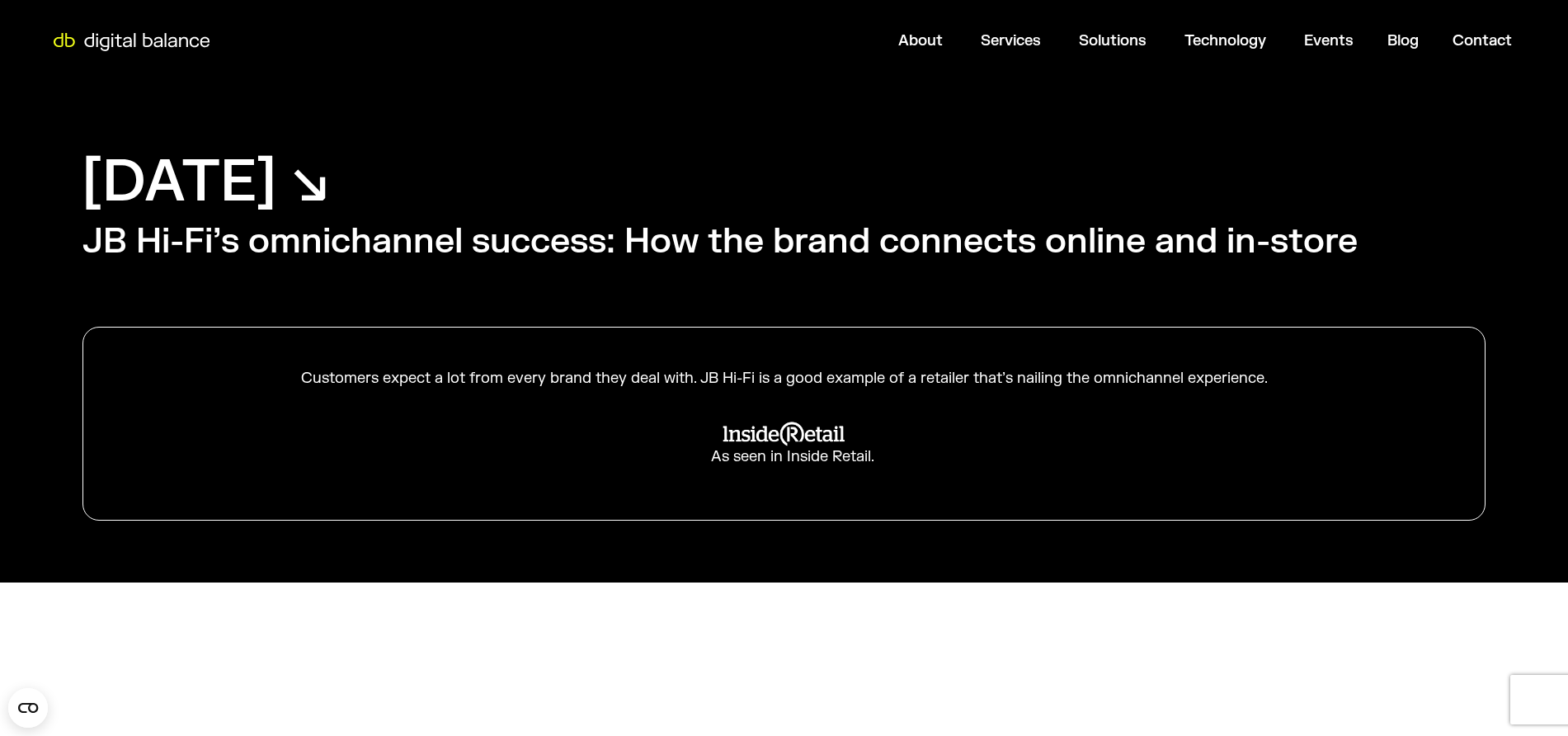
scroll to position [516, 0]
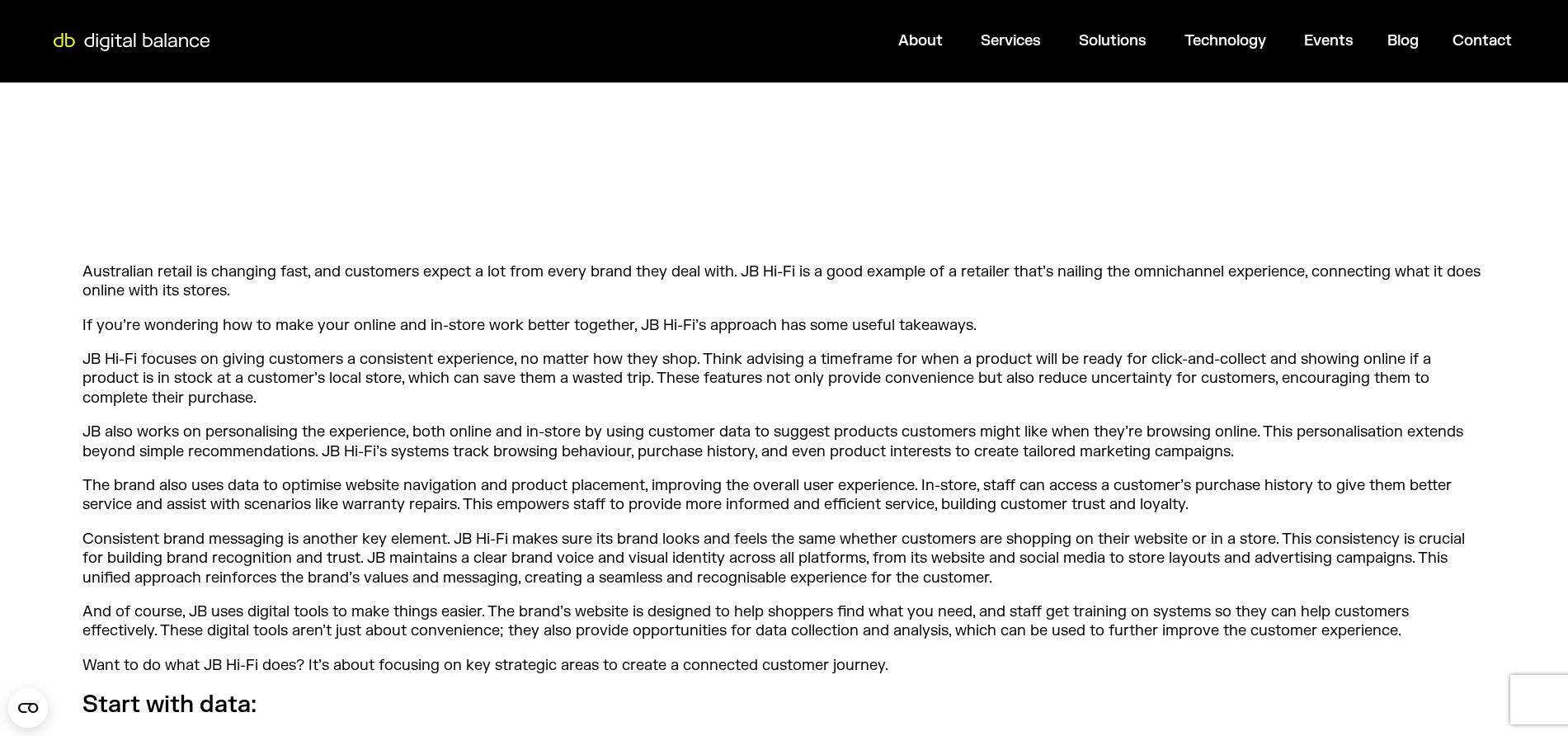
click at [563, 290] on p "Australian retail is changing fast, and customers expect a lot from every brand…" at bounding box center [783, 282] width 1403 height 39
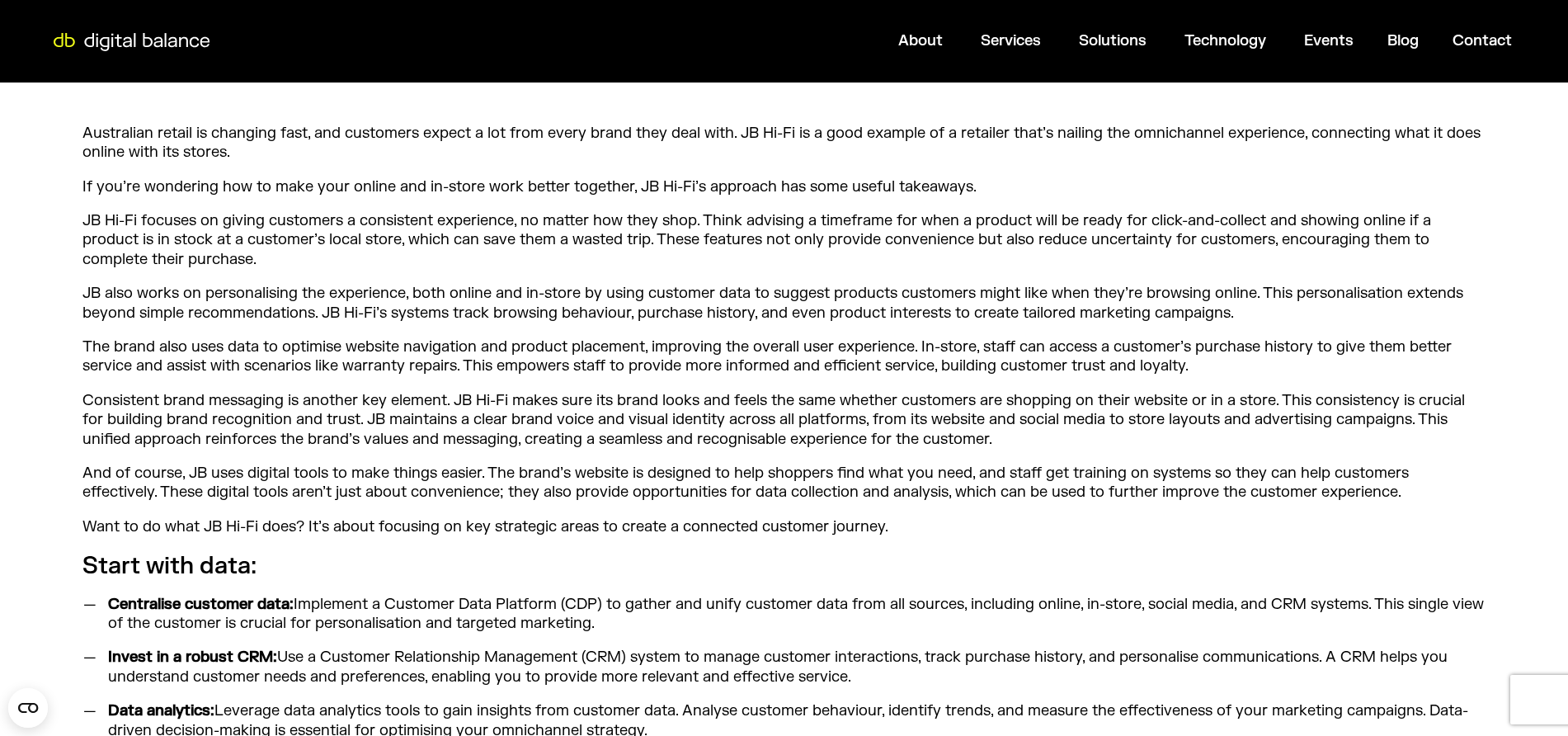
scroll to position [619, 0]
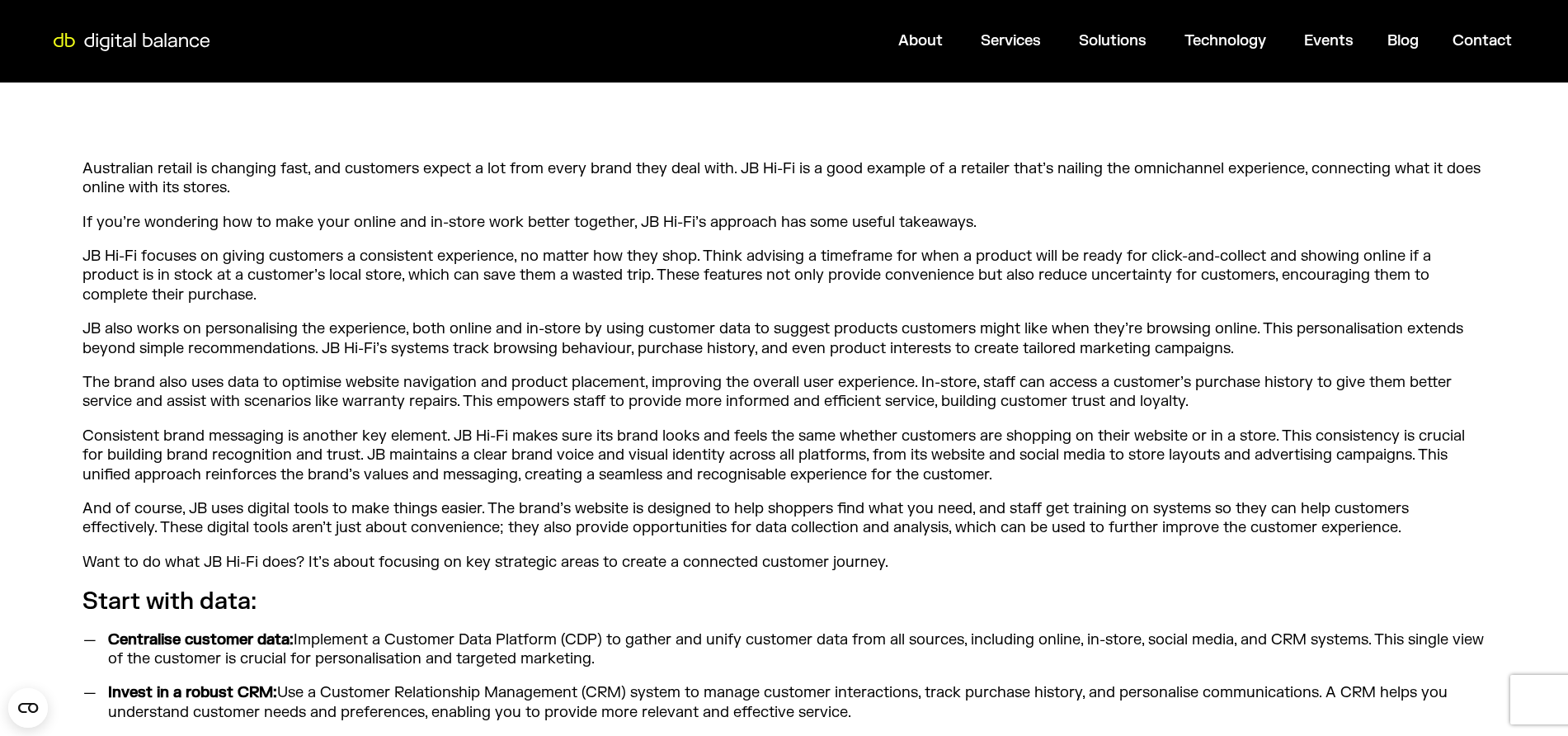
click at [1136, 247] on p "JB Hi-Fi focuses on giving customers a consistent experience, no matter how the…" at bounding box center [783, 276] width 1403 height 58
drag, startPoint x: 1314, startPoint y: 172, endPoint x: 296, endPoint y: 187, distance: 1018.1
click at [296, 187] on p "Australian retail is changing fast, and customers expect a lot from every brand…" at bounding box center [783, 179] width 1403 height 39
copy p "connecting what it does online with its stores."
click at [1061, 467] on p "Consistent brand messaging is another key element. JB Hi-Fi makes sure its bran…" at bounding box center [783, 455] width 1403 height 58
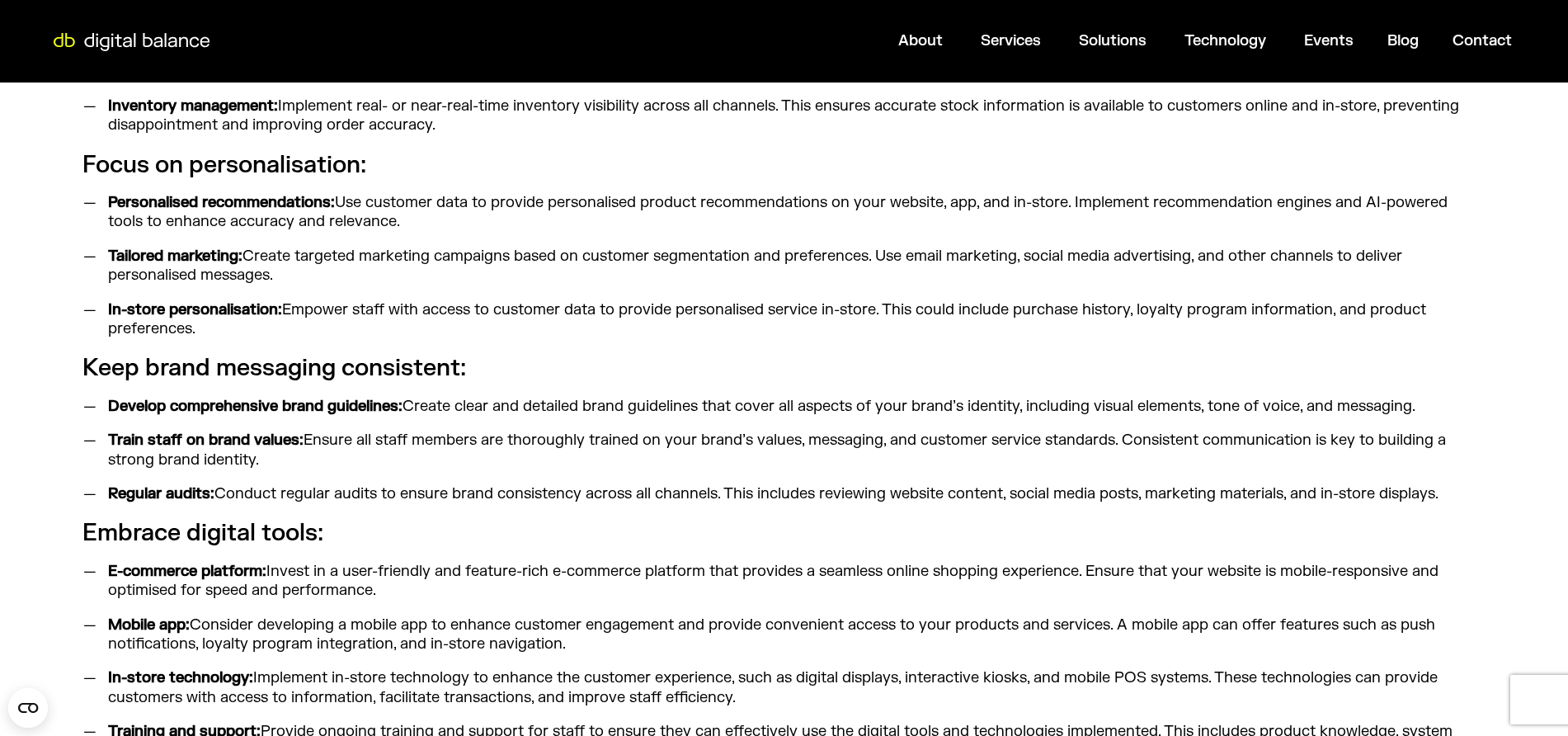
scroll to position [1548, 0]
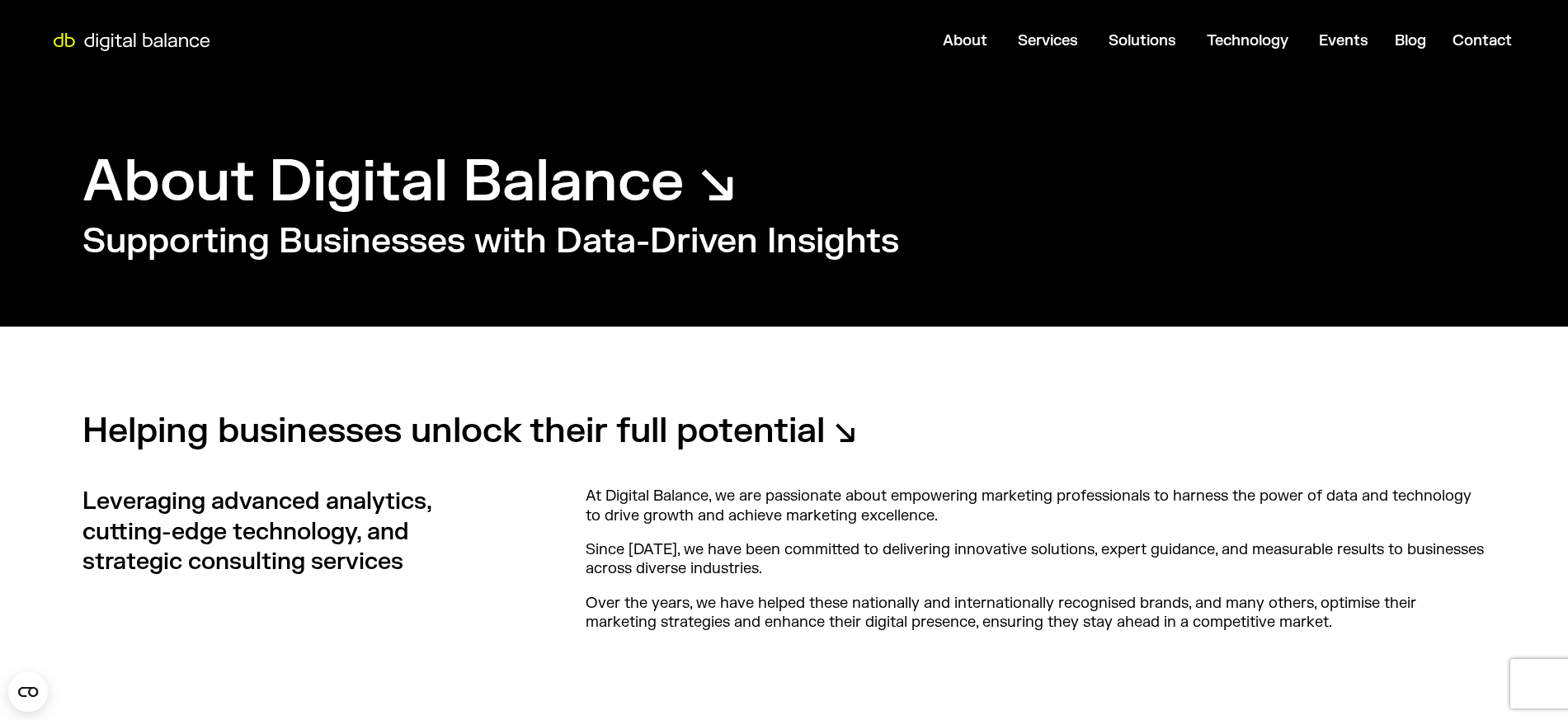
click at [1267, 401] on div "Helping businesses unlock their full potential ↘︎ Leveraging advanced analytics…" at bounding box center [784, 487] width 1568 height 321
click at [955, 478] on div "Helping businesses unlock their full potential ↘︎ Leveraging advanced analytics…" at bounding box center [784, 487] width 1568 height 321
click at [387, 548] on h3 "Leveraging advanced analytics, cutting-edge technology, and strategic consultin…" at bounding box center [292, 532] width 420 height 90
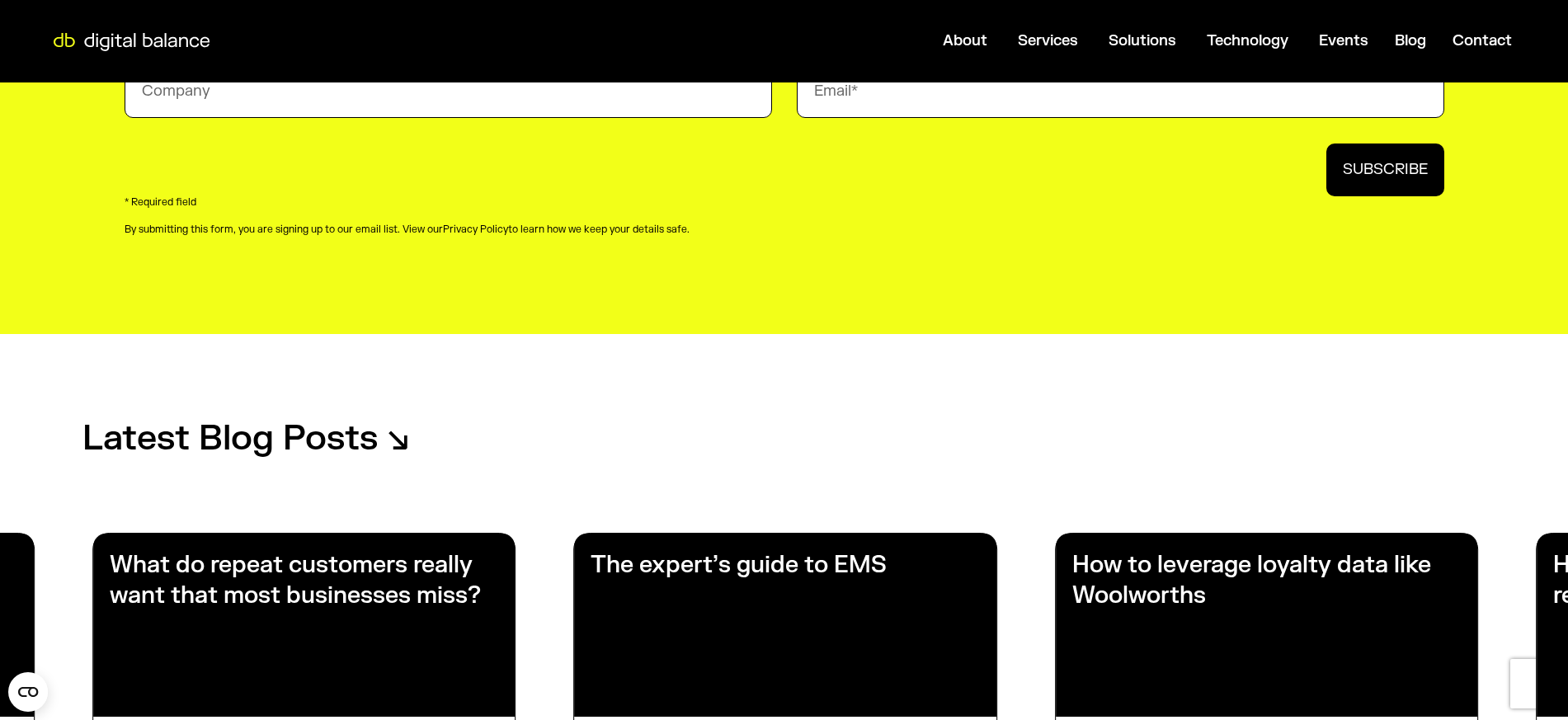
scroll to position [4014, 0]
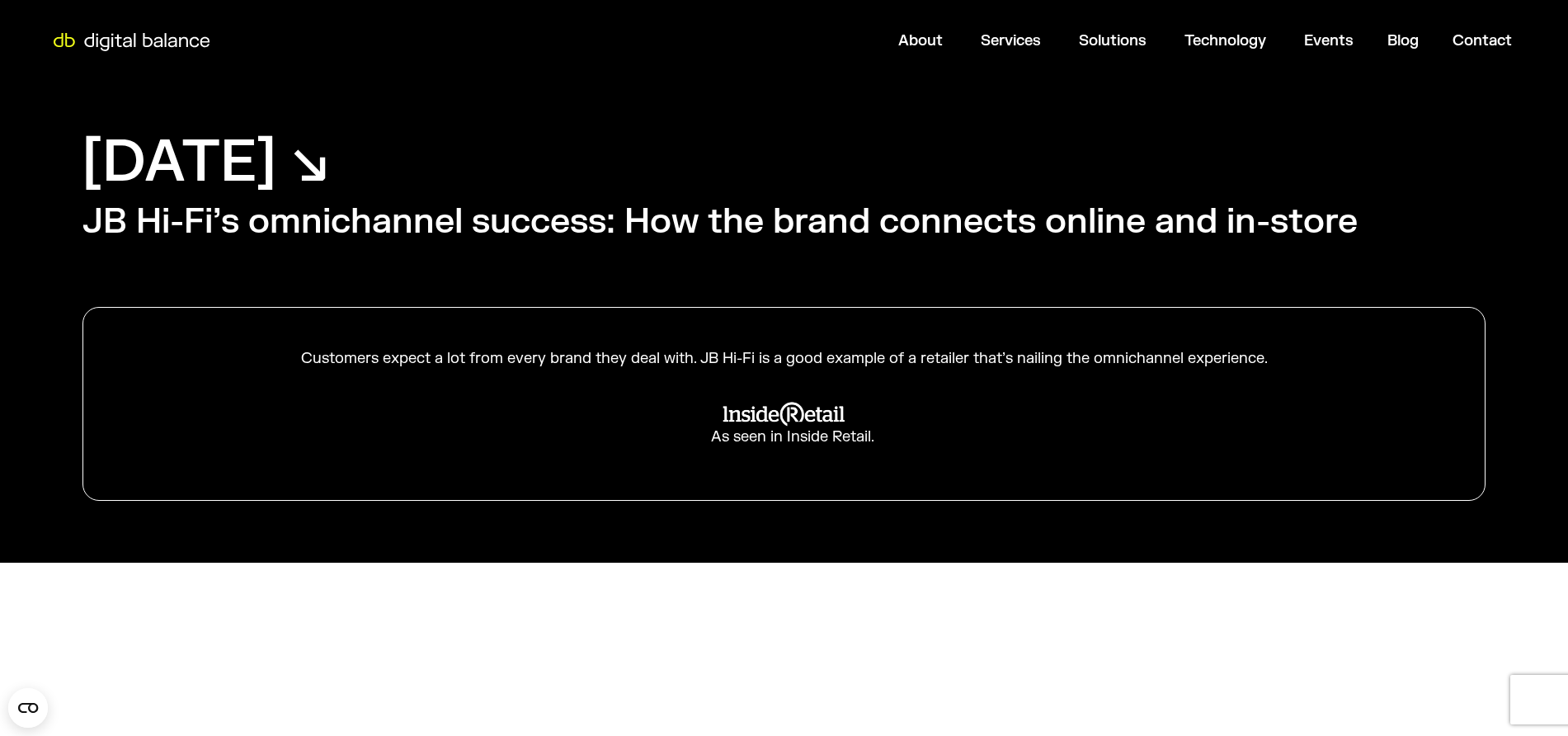
scroll to position [1548, 0]
